Goal: Task Accomplishment & Management: Complete application form

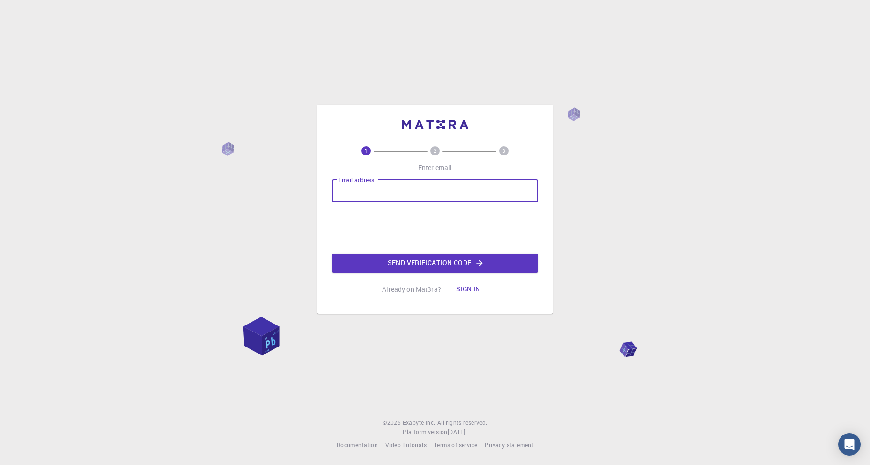
type input "[EMAIL_ADDRESS][DOMAIN_NAME]"
click at [463, 263] on button "Send verification code" at bounding box center [435, 263] width 206 height 19
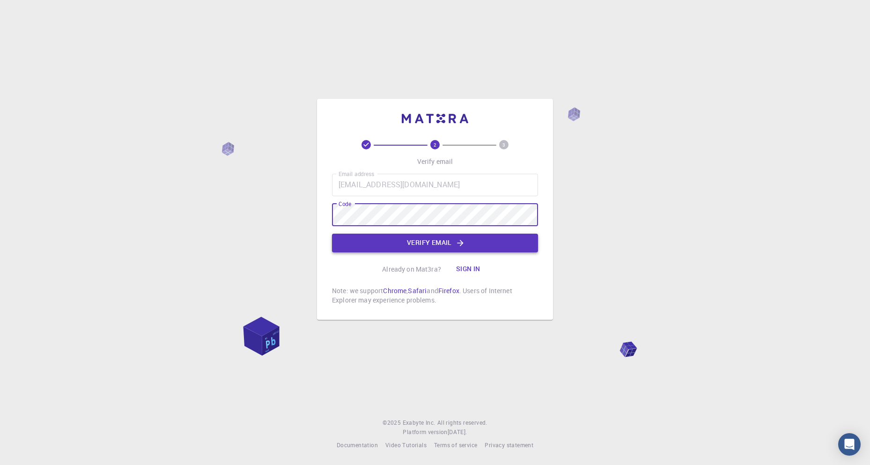
click at [433, 241] on button "Verify email" at bounding box center [435, 243] width 206 height 19
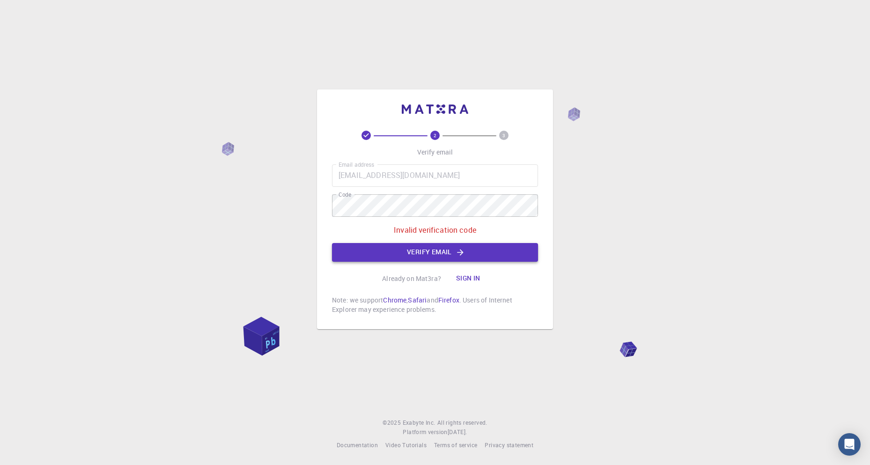
click at [419, 252] on button "Verify email" at bounding box center [435, 252] width 206 height 19
click at [300, 206] on div "2 3 Verify email Email address [EMAIL_ADDRESS][DOMAIN_NAME] Email address Code …" at bounding box center [435, 232] width 870 height 465
click at [282, 215] on div "2 3 Verify email Email address [EMAIL_ADDRESS][DOMAIN_NAME] Email address Code …" at bounding box center [435, 232] width 870 height 465
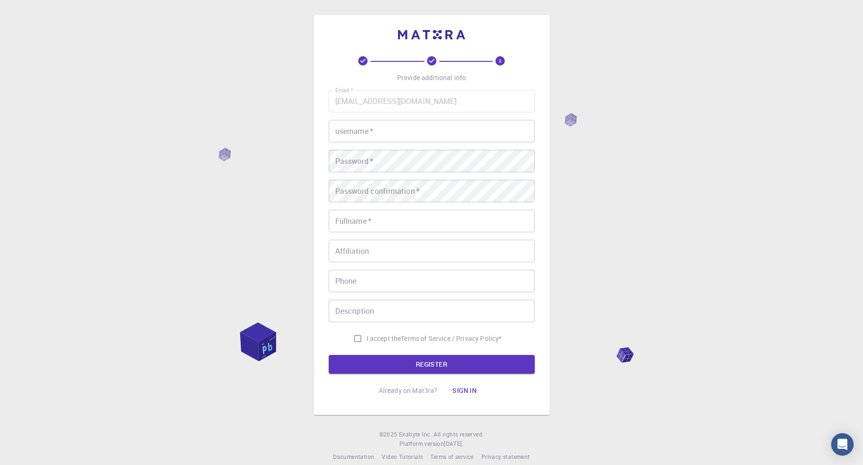
click at [376, 127] on input "username   *" at bounding box center [432, 131] width 206 height 22
click at [251, 186] on div "3 Provide additional info Email   * [EMAIL_ADDRESS][DOMAIN_NAME] Email   * user…" at bounding box center [431, 238] width 863 height 477
click at [339, 135] on input "Chanakya" at bounding box center [432, 131] width 206 height 22
type input "chanakya"
click at [381, 228] on input "Fullname   *" at bounding box center [432, 221] width 206 height 22
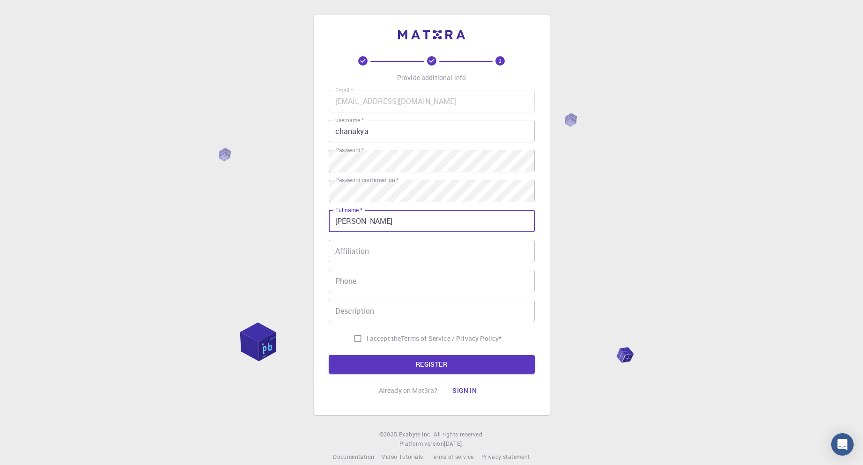
type input "[PERSON_NAME]"
click at [359, 255] on input "Affiliation" at bounding box center [432, 251] width 206 height 22
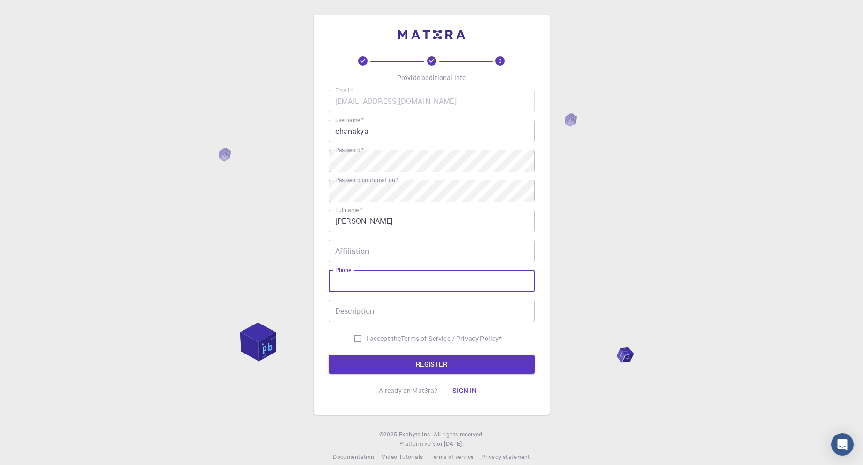
click at [367, 286] on input "Phone" at bounding box center [432, 281] width 206 height 22
click at [359, 283] on input "Phone" at bounding box center [432, 281] width 206 height 22
type input "8011692868"
click at [378, 306] on input "Description" at bounding box center [432, 311] width 206 height 22
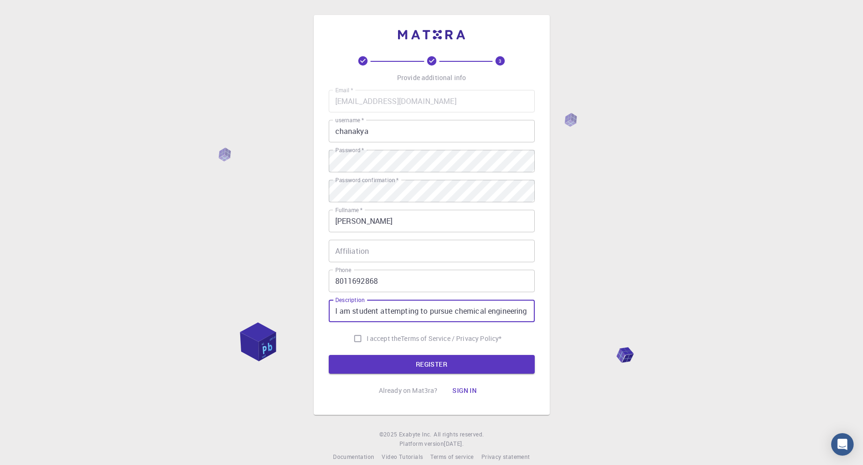
type input "I am student attempting to pursue chemical engineering"
click at [357, 337] on input "I accept the Terms of Service / Privacy Policy *" at bounding box center [358, 339] width 18 height 18
checkbox input "true"
click at [354, 315] on input "I am student attempting to pursue chemical engineering" at bounding box center [432, 311] width 206 height 22
type input "I am a student attempting to pursue chemical engineering"
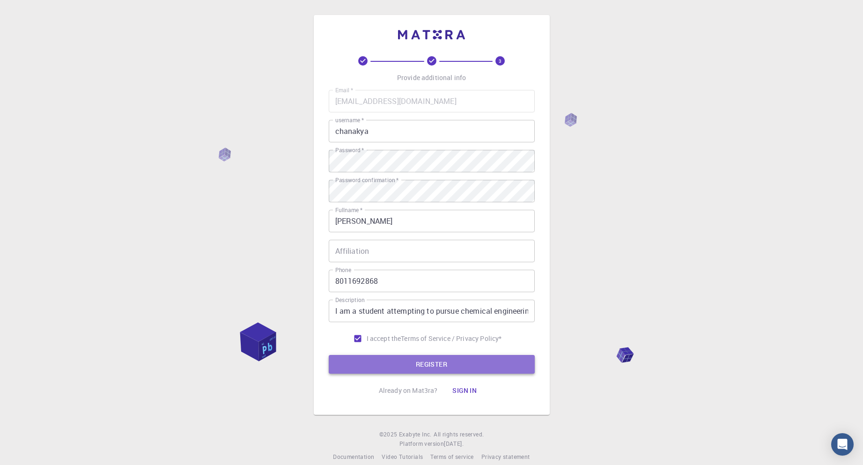
click at [462, 359] on button "REGISTER" at bounding box center [432, 364] width 206 height 19
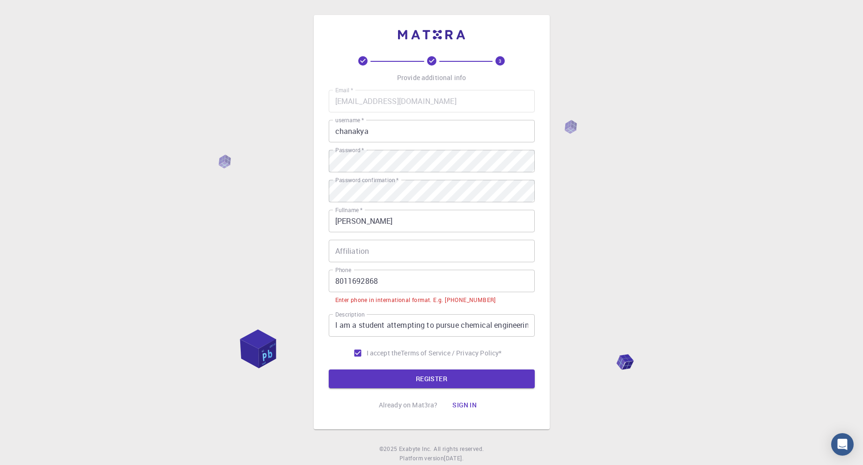
click at [333, 283] on input "8011692868" at bounding box center [432, 281] width 206 height 22
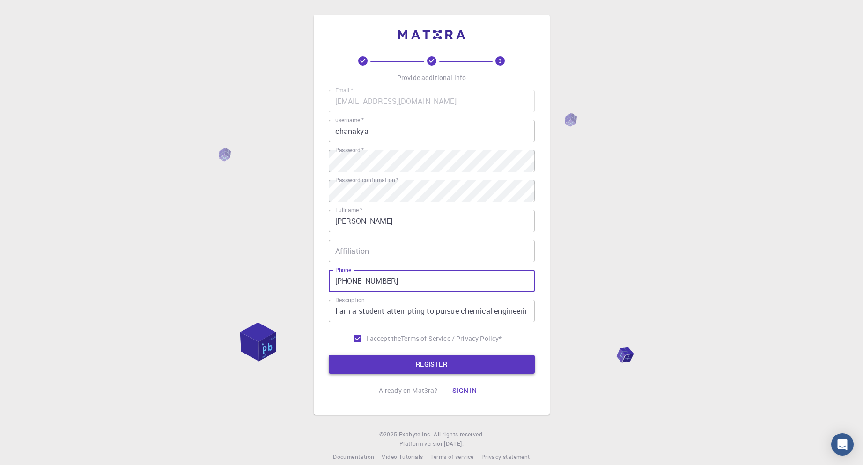
type input "[PHONE_NUMBER]"
click at [402, 361] on button "REGISTER" at bounding box center [432, 364] width 206 height 19
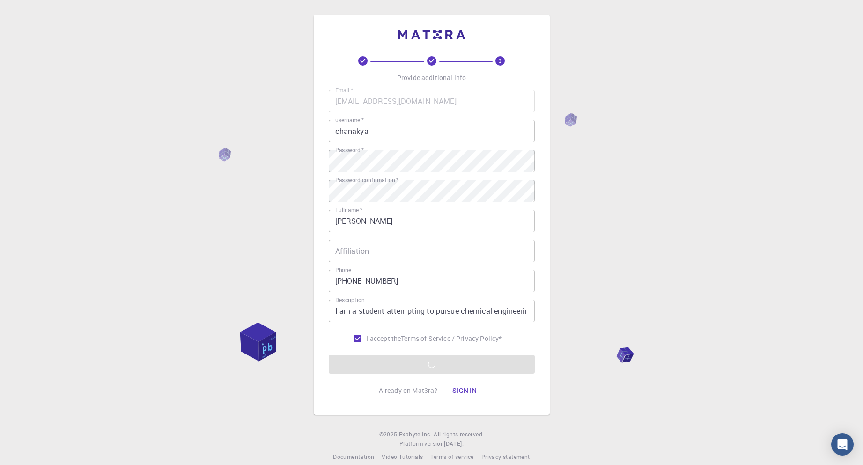
scroll to position [13, 0]
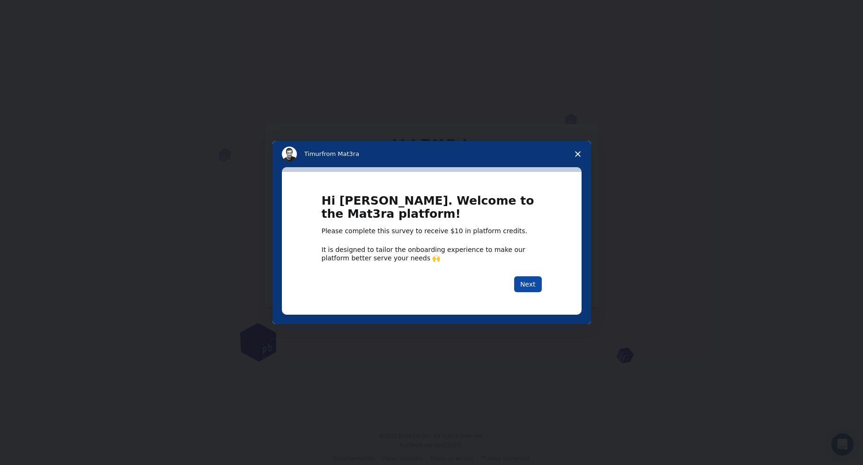
click at [528, 282] on button "Next" at bounding box center [528, 284] width 28 height 16
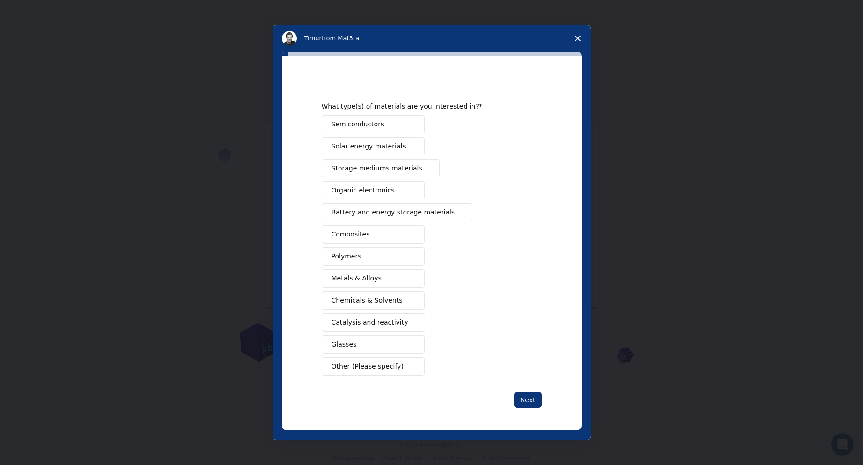
click at [374, 128] on span "Semiconductors" at bounding box center [357, 124] width 53 height 10
click at [367, 253] on button "Polymers" at bounding box center [373, 256] width 103 height 18
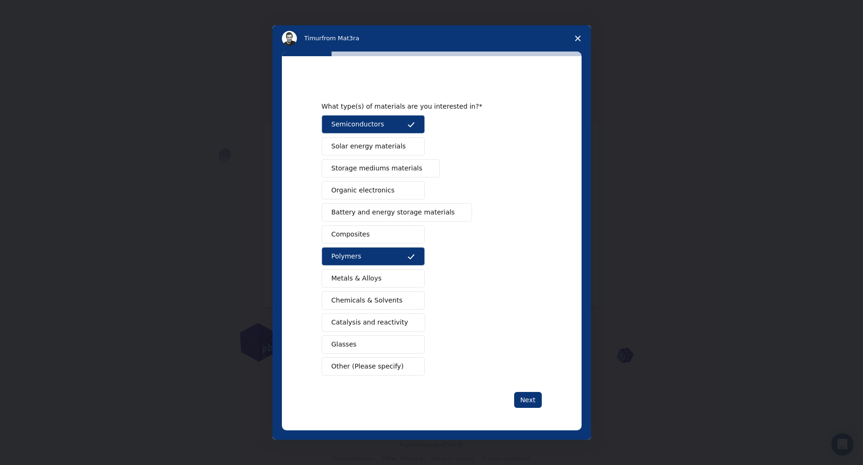
scroll to position [15, 0]
click at [382, 144] on span "Solar energy materials" at bounding box center [368, 146] width 74 height 10
click at [376, 191] on span "Organic electronics" at bounding box center [362, 190] width 63 height 10
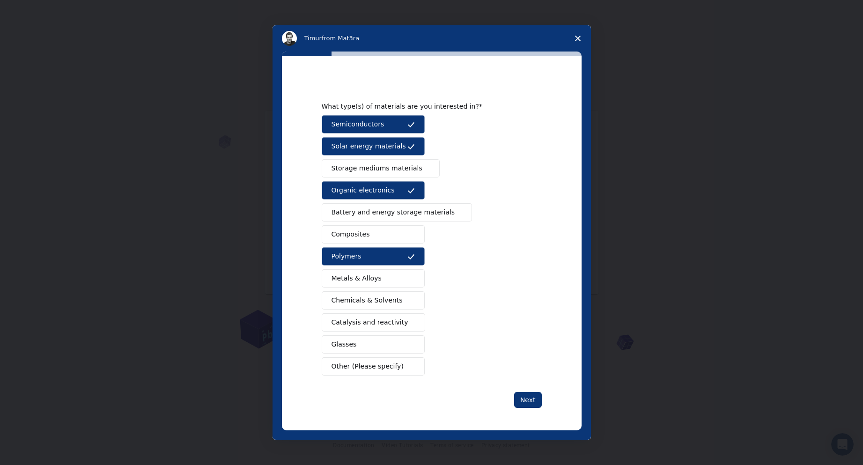
click at [376, 207] on button "Battery and energy storage materials" at bounding box center [397, 212] width 151 height 18
click at [367, 300] on span "Chemicals & Solvents" at bounding box center [366, 300] width 71 height 10
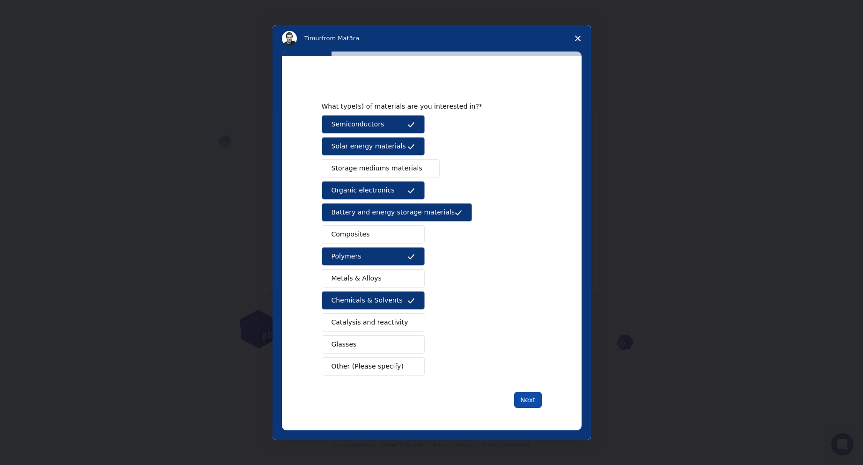
click at [522, 397] on button "Next" at bounding box center [528, 400] width 28 height 16
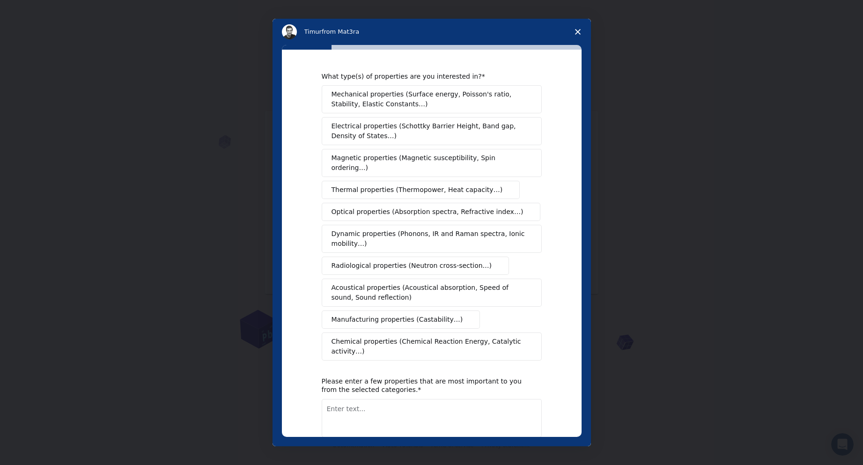
click at [424, 82] on div "What type(s) of properties are you interested in? Mechanical properties (Surfac…" at bounding box center [432, 216] width 220 height 288
click at [425, 103] on span "Mechanical properties (Surface energy, Poisson's ratio, Stability, Elastic Cons…" at bounding box center [428, 99] width 195 height 20
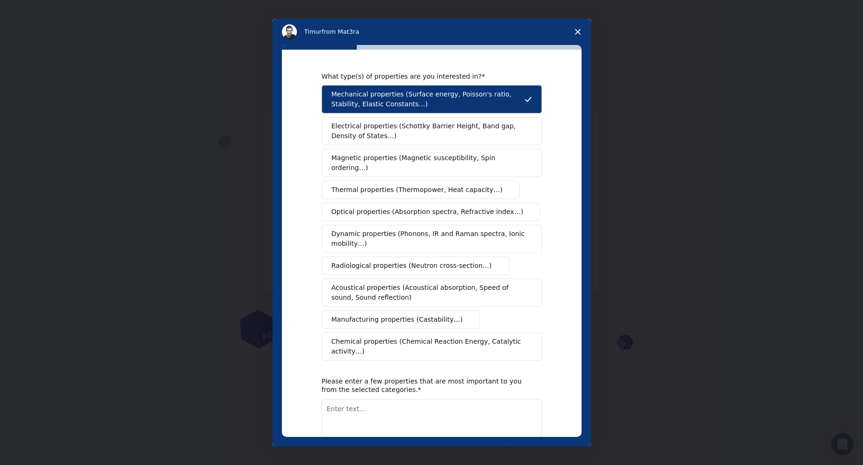
click at [427, 132] on span "Electrical properties (Schottky Barrier Height, Band gap, Density of States…)" at bounding box center [428, 131] width 195 height 20
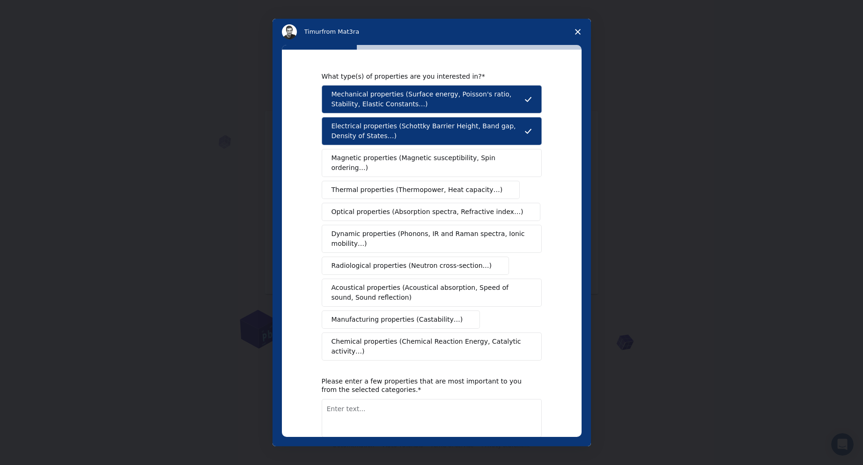
click at [422, 207] on span "Optical properties (Absorption spectra, Refractive index…)" at bounding box center [427, 212] width 192 height 10
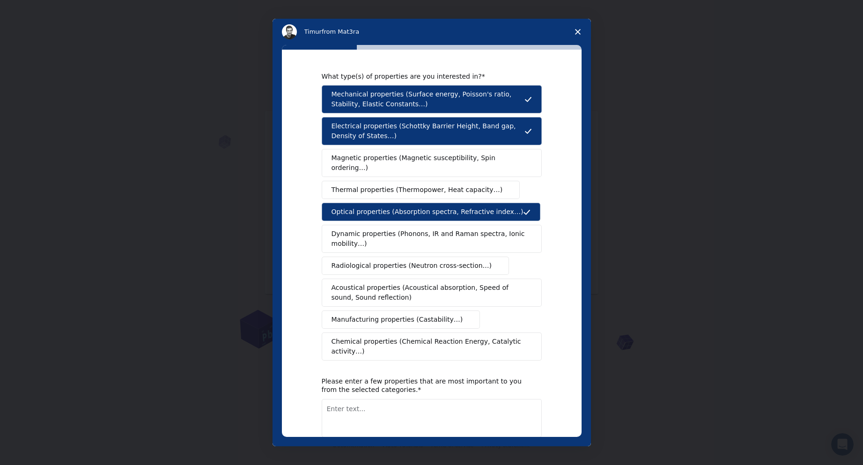
click at [394, 337] on span "Chemical properties (Chemical Reaction Energy, Catalytic activity…)" at bounding box center [428, 347] width 194 height 20
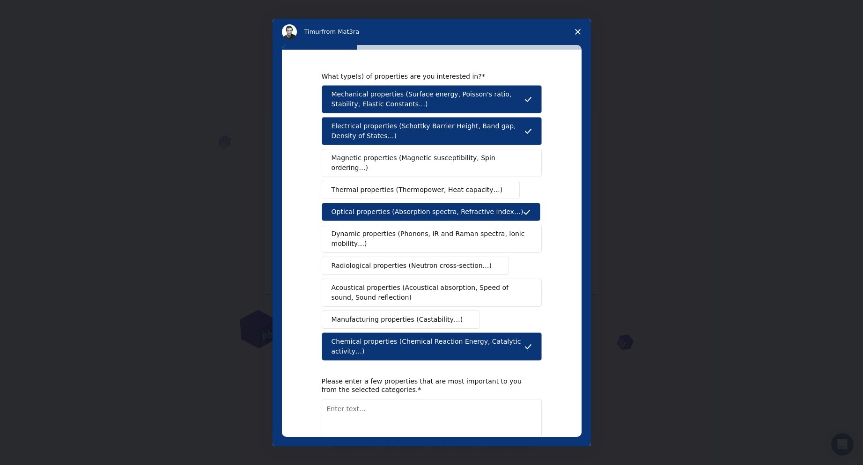
scroll to position [36, 0]
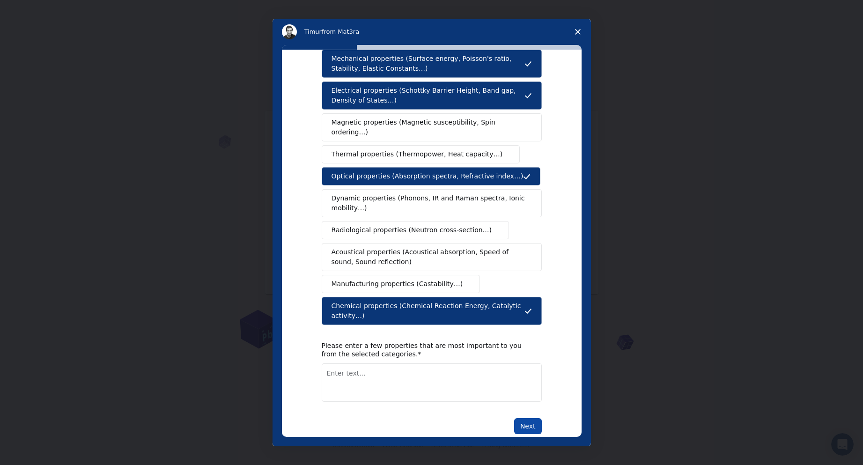
click at [532, 418] on button "Next" at bounding box center [528, 426] width 28 height 16
click at [422, 376] on textarea "Enter text..." at bounding box center [432, 393] width 220 height 38
type textarea "Chemical reaction energy and electrical properties."
click at [525, 418] on button "Next" at bounding box center [528, 426] width 28 height 16
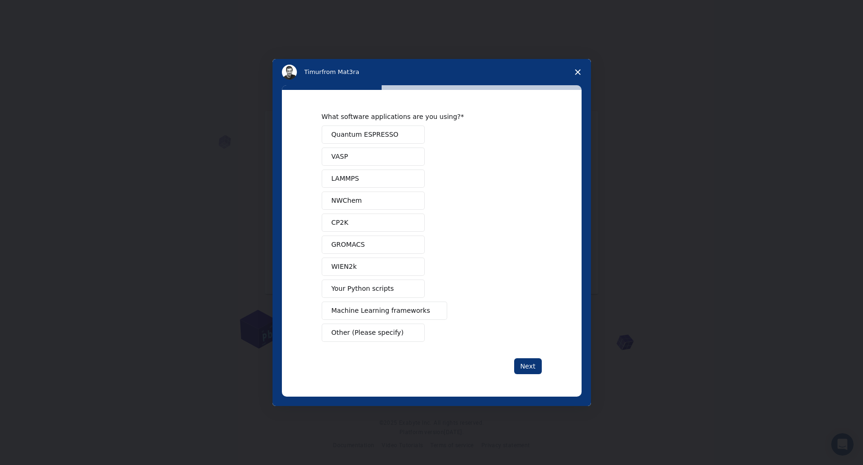
click at [390, 331] on span "Other (Please specify)" at bounding box center [367, 333] width 72 height 10
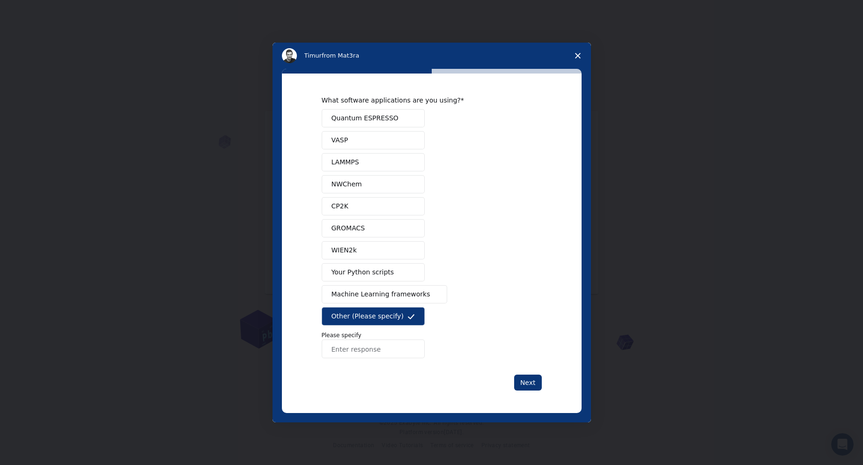
click at [379, 344] on input "Enter response" at bounding box center [373, 348] width 103 height 19
type input "Avagadro"
click at [529, 381] on button "Next" at bounding box center [528, 382] width 28 height 16
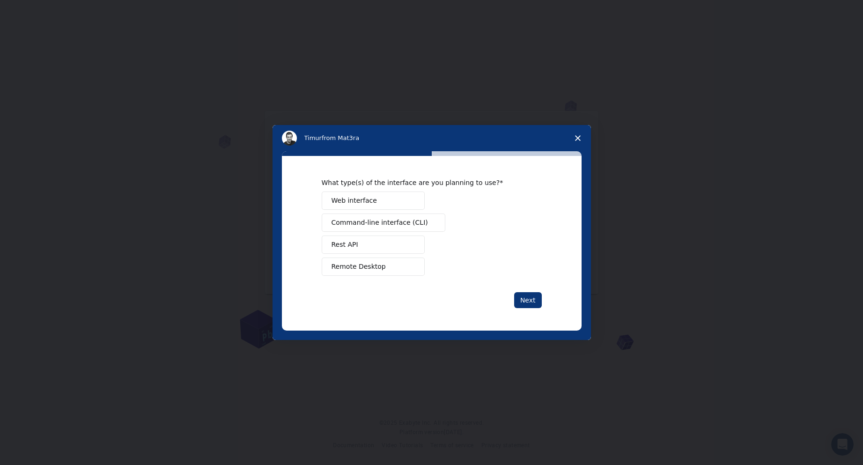
click at [365, 202] on span "Web interface" at bounding box center [353, 201] width 45 height 10
click at [411, 225] on span "Command-line interface (CLI)" at bounding box center [379, 223] width 96 height 10
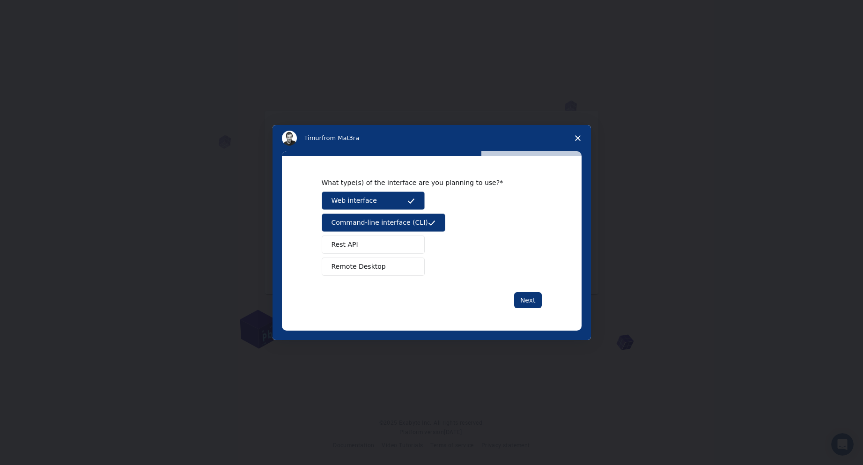
click at [411, 224] on span "Command-line interface (CLI)" at bounding box center [379, 223] width 96 height 10
click at [527, 301] on button "Next" at bounding box center [528, 300] width 28 height 16
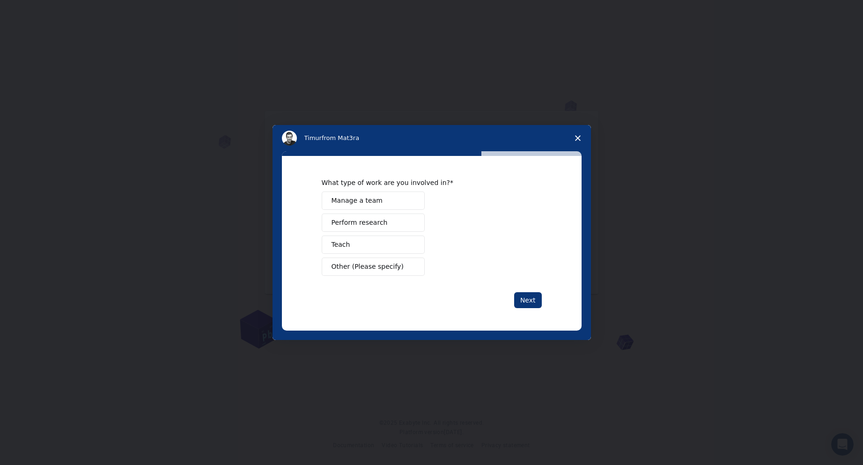
click at [386, 264] on span "Other (Please specify)" at bounding box center [367, 267] width 72 height 10
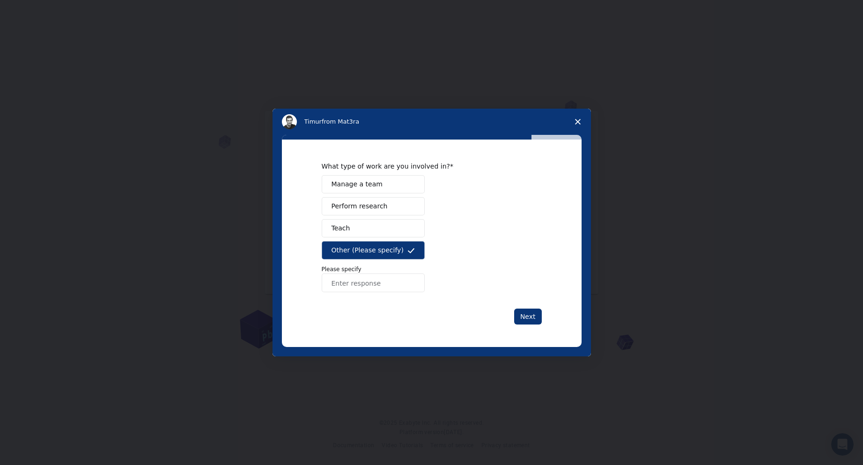
click at [376, 280] on input "Enter response" at bounding box center [373, 282] width 103 height 19
type input "currently just a hobby"
click at [352, 203] on span "Perform research" at bounding box center [359, 206] width 56 height 10
click at [526, 314] on button "Next" at bounding box center [528, 316] width 28 height 16
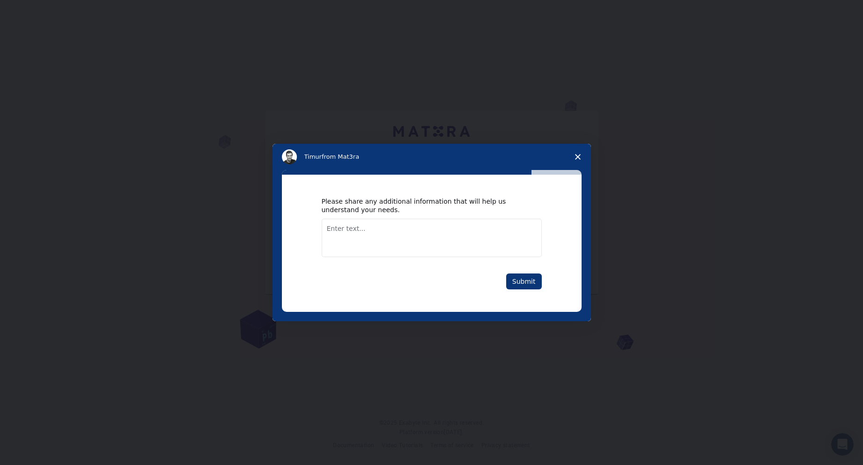
click at [443, 241] on textarea "Enter text..." at bounding box center [432, 238] width 220 height 38
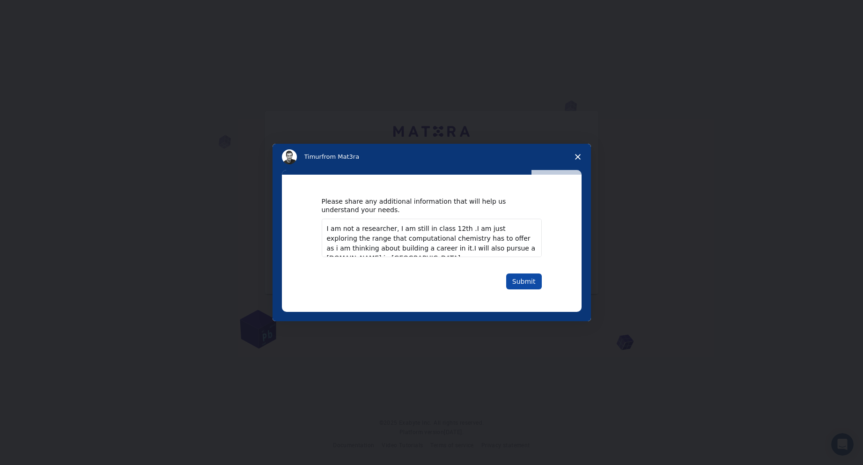
type textarea "I am not a researcher, I am still in class 12th .I am just exploring the range …"
click at [523, 286] on button "Submit" at bounding box center [524, 281] width 36 height 16
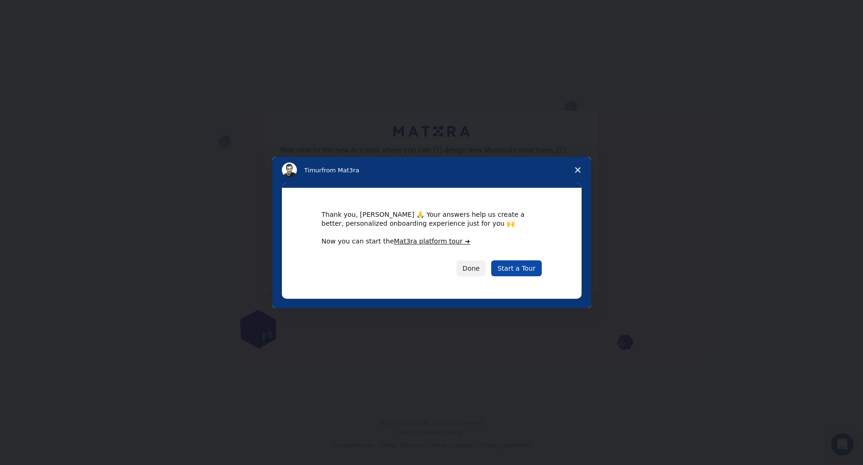
click at [515, 267] on link "Start a Tour" at bounding box center [516, 268] width 50 height 16
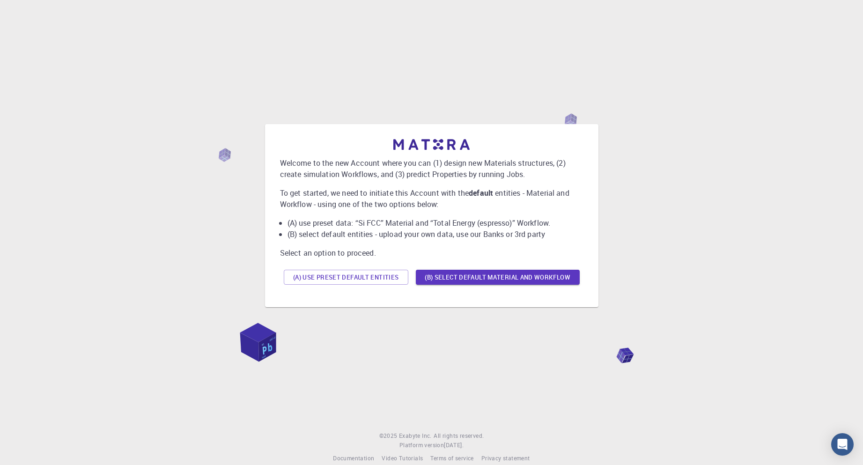
click at [346, 275] on button "(A) Use preset default entities" at bounding box center [346, 277] width 125 height 15
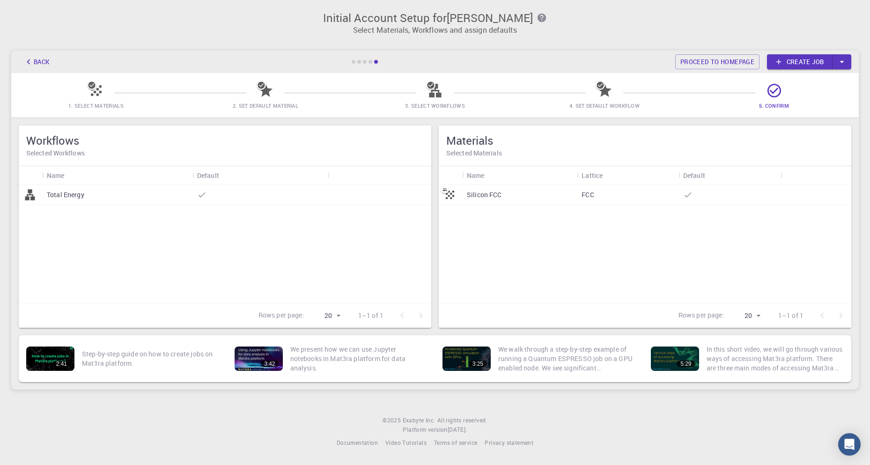
click at [531, 195] on div "Silicon FCC" at bounding box center [519, 194] width 115 height 21
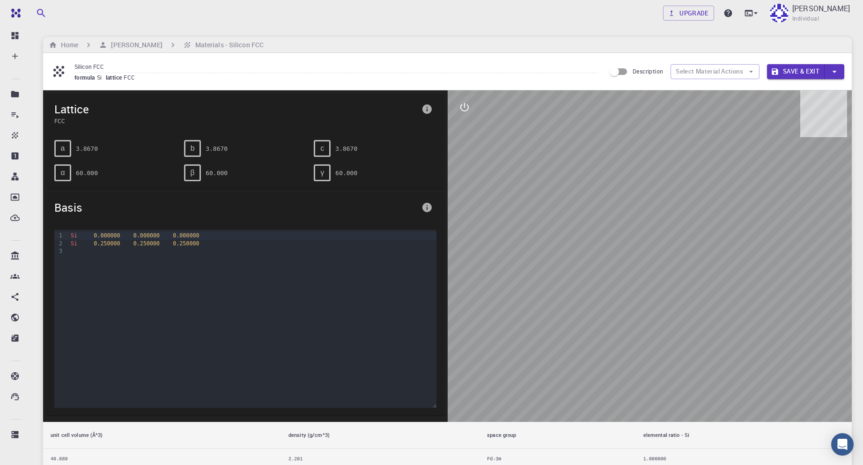
click at [701, 294] on div at bounding box center [649, 255] width 404 height 331
click at [679, 263] on div at bounding box center [649, 255] width 404 height 331
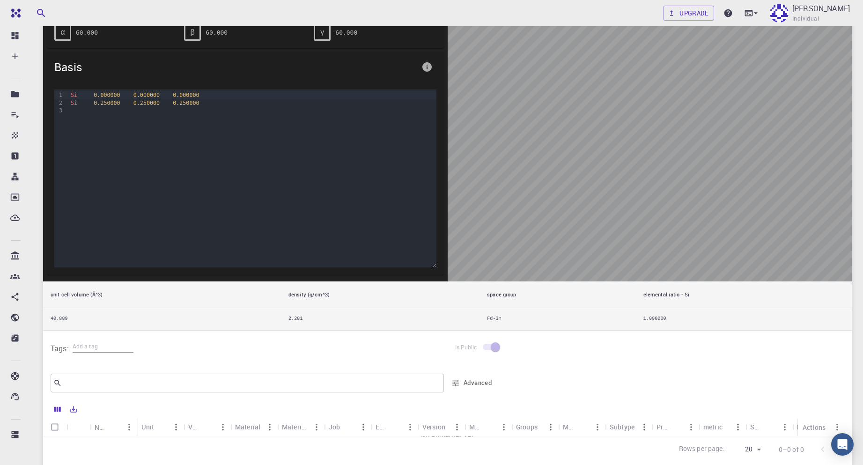
click at [495, 348] on span at bounding box center [491, 347] width 16 height 7
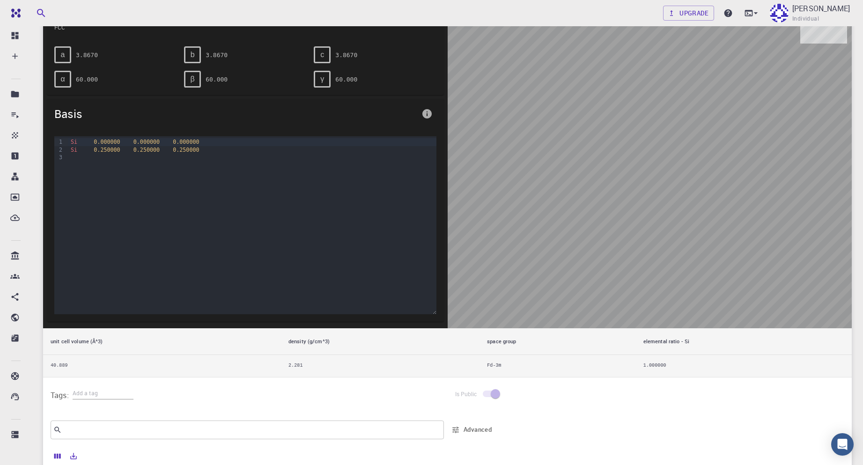
scroll to position [0, 0]
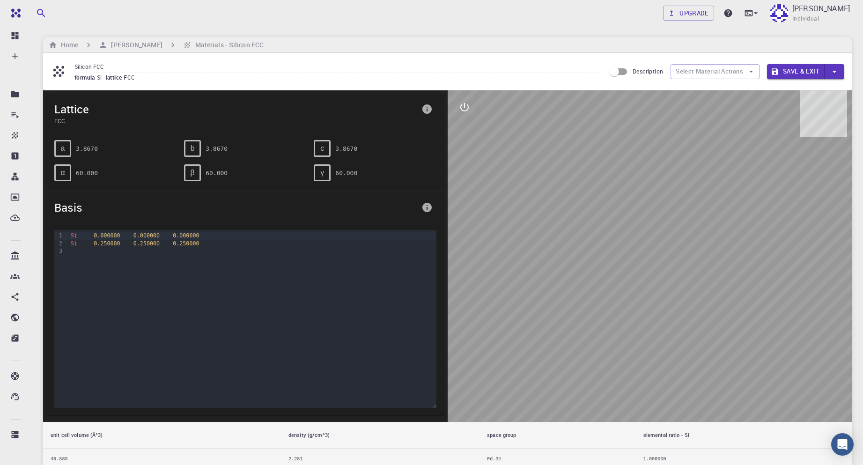
click at [750, 262] on div at bounding box center [649, 255] width 404 height 331
drag, startPoint x: 641, startPoint y: 313, endPoint x: 624, endPoint y: 261, distance: 54.0
click at [624, 261] on div at bounding box center [649, 255] width 404 height 331
drag, startPoint x: 674, startPoint y: 323, endPoint x: 622, endPoint y: 315, distance: 53.0
click at [622, 315] on div at bounding box center [649, 255] width 404 height 331
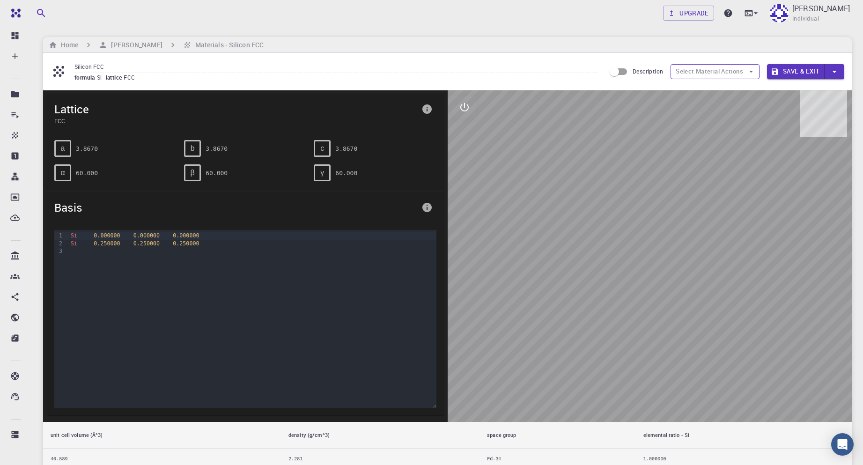
click at [740, 73] on button "Select Material Actions" at bounding box center [714, 71] width 89 height 15
click at [684, 74] on button "Select Material Actions" at bounding box center [714, 71] width 89 height 15
click at [69, 152] on div "a" at bounding box center [62, 148] width 17 height 17
